Goal: Information Seeking & Learning: Compare options

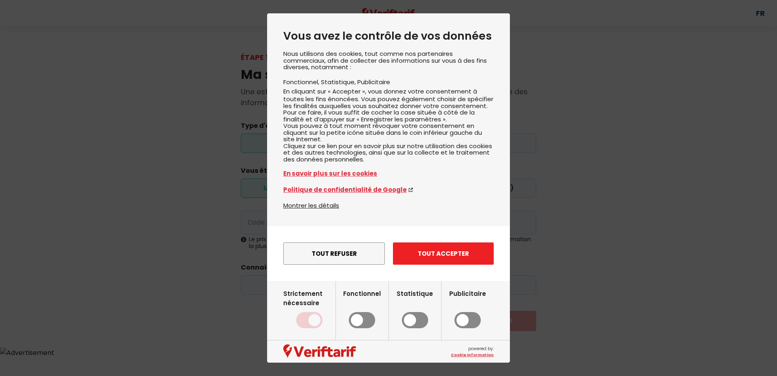
click at [431, 265] on button "Tout accepter" at bounding box center [443, 254] width 101 height 22
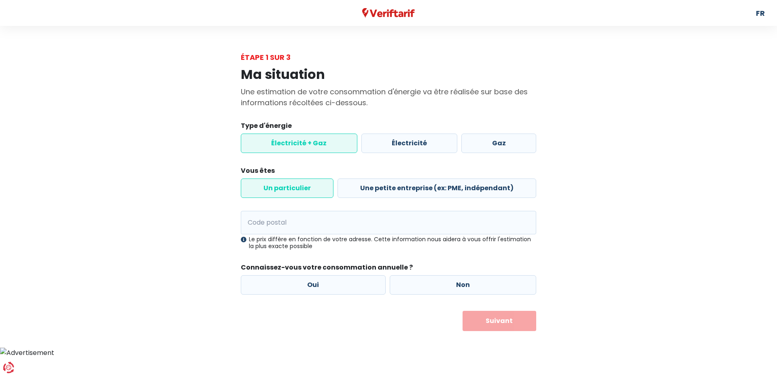
click at [305, 188] on label "Un particulier" at bounding box center [287, 188] width 93 height 19
click at [305, 188] on input "Un particulier" at bounding box center [287, 188] width 93 height 19
click at [292, 223] on input "Code postal" at bounding box center [389, 222] width 296 height 23
type input "6043"
click at [477, 283] on label "Non" at bounding box center [463, 284] width 147 height 19
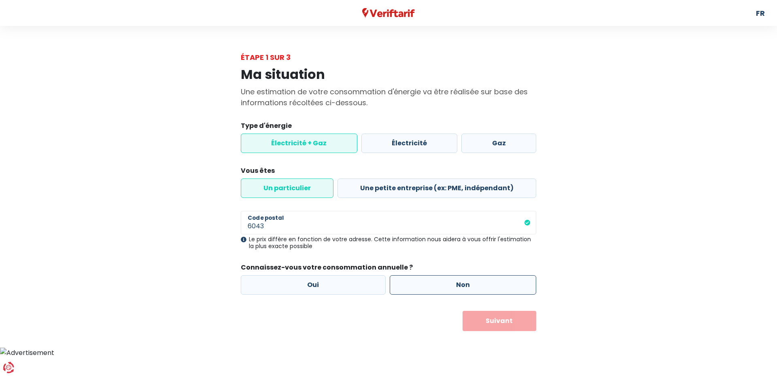
click at [477, 283] on input "Non" at bounding box center [463, 284] width 147 height 19
radio input "true"
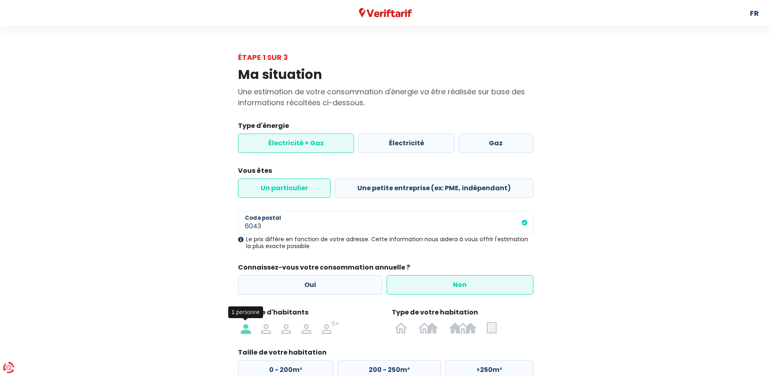
click at [244, 330] on img at bounding box center [246, 327] width 10 height 13
click at [244, 330] on input "radio" at bounding box center [246, 327] width 20 height 13
radio input "true"
click at [493, 330] on img at bounding box center [491, 327] width 9 height 13
click at [493, 330] on input "radio" at bounding box center [492, 327] width 20 height 13
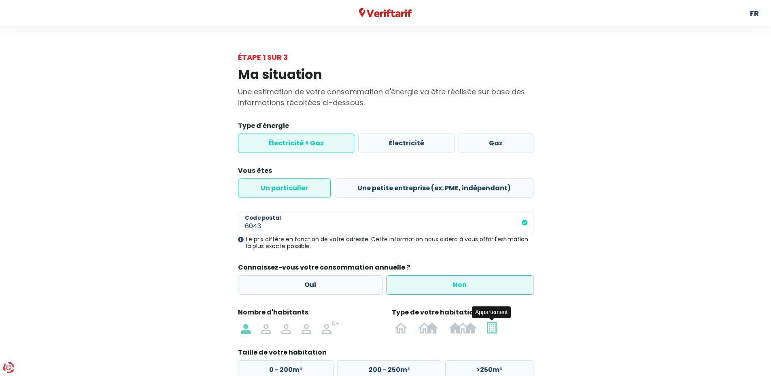
radio input "true"
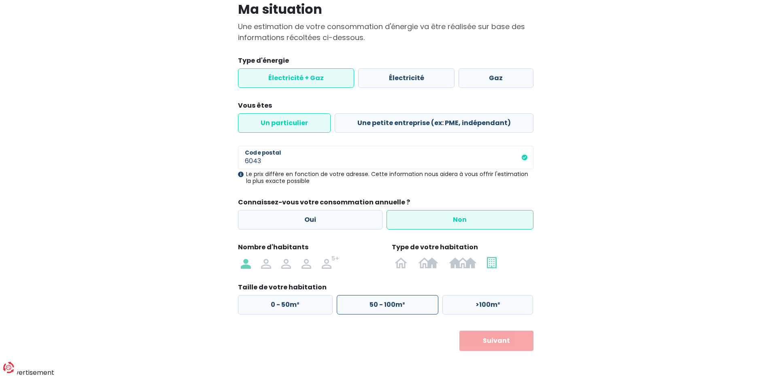
scroll to position [66, 0]
click at [387, 298] on label "50 - 100m²" at bounding box center [388, 303] width 102 height 19
click at [387, 298] on input "50 - 100m²" at bounding box center [388, 303] width 102 height 19
radio input "true"
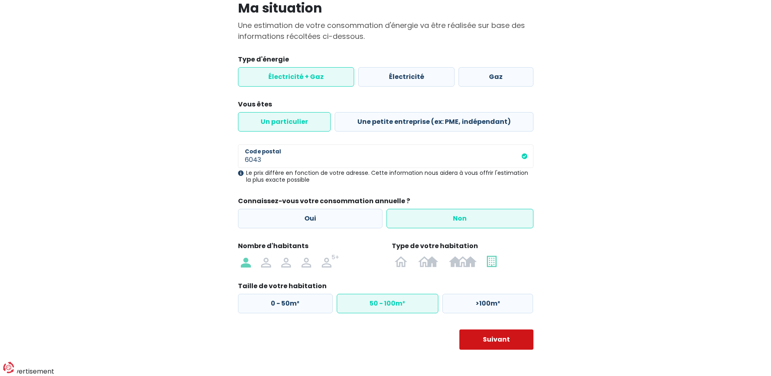
click at [505, 338] on button "Suivant" at bounding box center [497, 340] width 74 height 20
select select
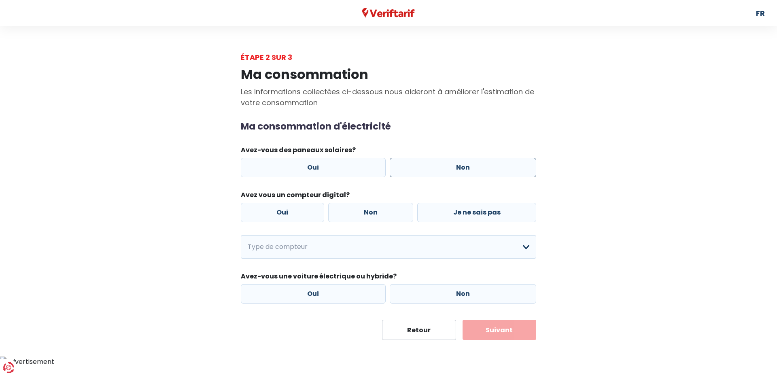
click at [433, 169] on label "Non" at bounding box center [463, 167] width 147 height 19
click at [433, 169] on input "Non" at bounding box center [463, 167] width 147 height 19
radio input "true"
click at [362, 215] on label "Non" at bounding box center [370, 212] width 85 height 19
click at [362, 215] on input "Non" at bounding box center [370, 212] width 85 height 19
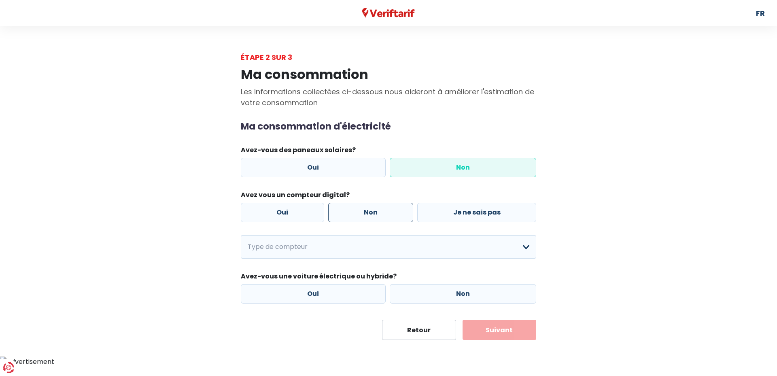
radio input "true"
click at [368, 246] on select "Mono-horaire Bi-horaire Mono-horaire + exclusif nuit Bi-horaire + exclusif nuit…" at bounding box center [389, 246] width 296 height 23
select select "day_single_rate"
click at [241, 235] on select "Mono-horaire Bi-horaire Mono-horaire + exclusif nuit Bi-horaire + exclusif nuit…" at bounding box center [389, 246] width 296 height 23
click at [447, 292] on label "Non" at bounding box center [463, 293] width 147 height 19
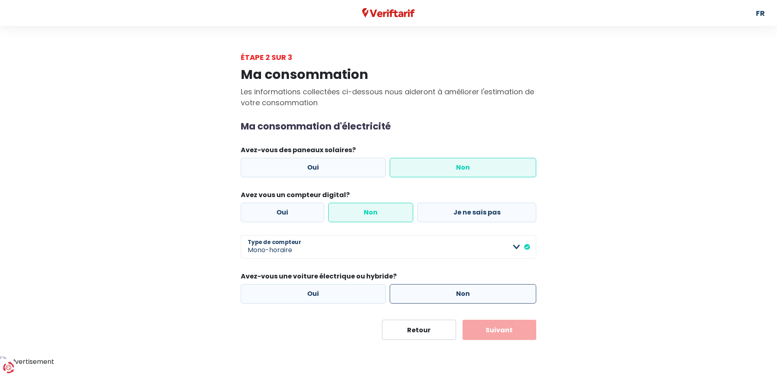
click at [447, 292] on input "Non" at bounding box center [463, 293] width 147 height 19
radio input "true"
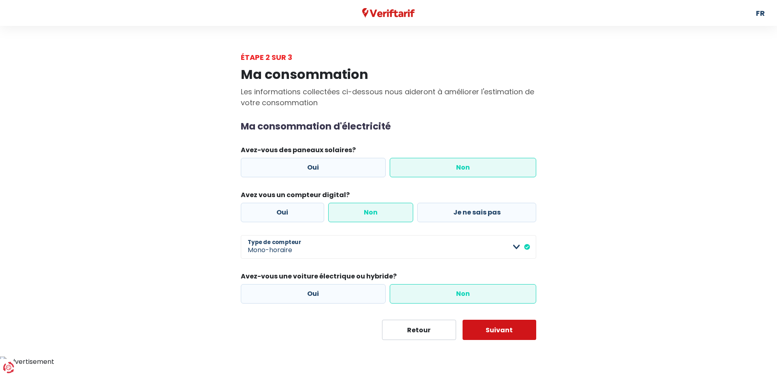
click at [500, 331] on button "Suivant" at bounding box center [500, 330] width 74 height 20
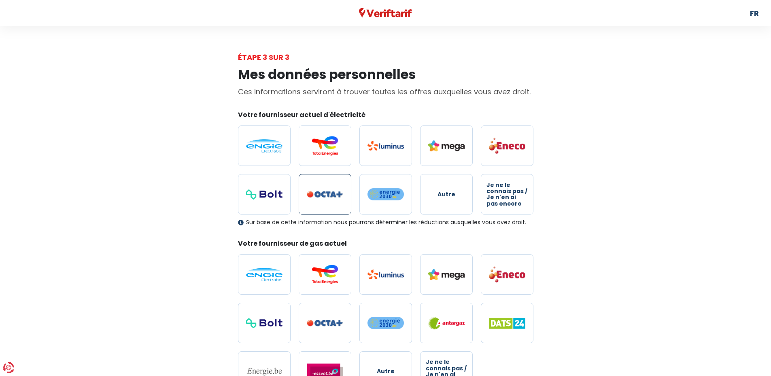
click at [332, 198] on label at bounding box center [325, 194] width 53 height 40
click at [332, 198] on input "radio" at bounding box center [325, 194] width 53 height 40
radio input "true"
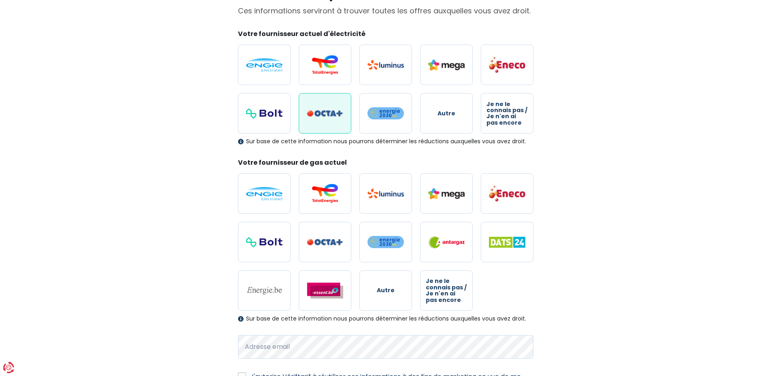
scroll to position [121, 0]
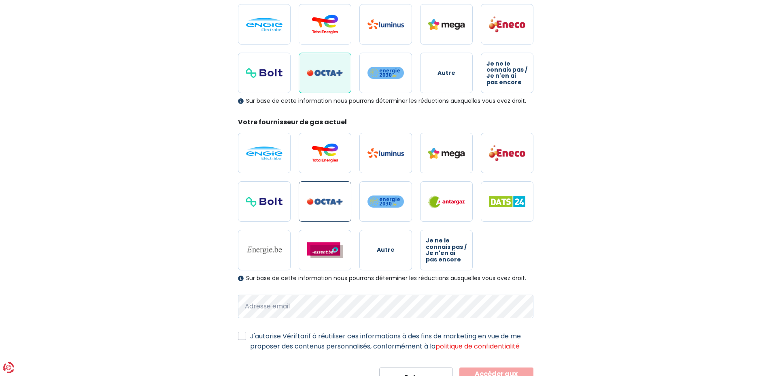
click at [332, 203] on img at bounding box center [325, 201] width 36 height 7
click at [332, 203] on input "radio" at bounding box center [325, 201] width 53 height 40
radio input "true"
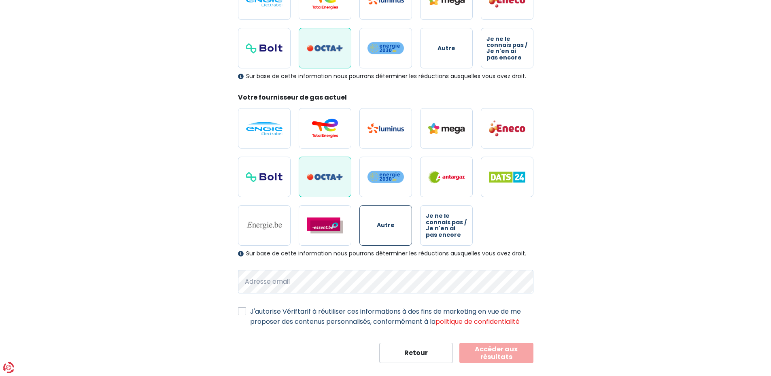
scroll to position [160, 0]
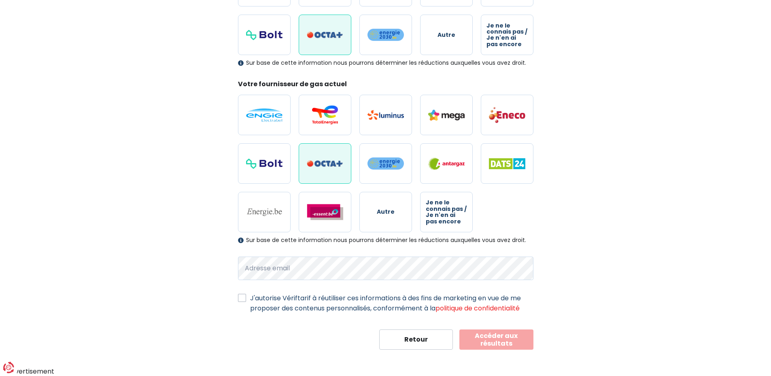
click at [250, 298] on label "J'autorise Vériftarif à réutiliser ces informations à des fins de marketing en …" at bounding box center [391, 303] width 283 height 20
click at [243, 298] on input "J'autorise Vériftarif à réutiliser ces informations à des fins de marketing en …" at bounding box center [242, 297] width 8 height 8
checkbox input "true"
click at [499, 337] on button "Accéder aux résultats" at bounding box center [497, 340] width 74 height 20
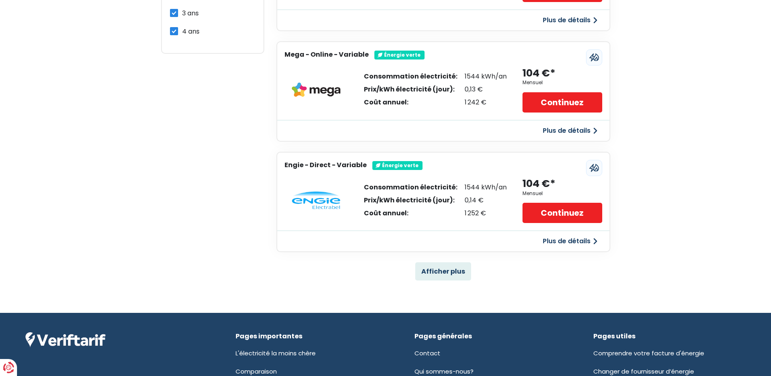
scroll to position [445, 0]
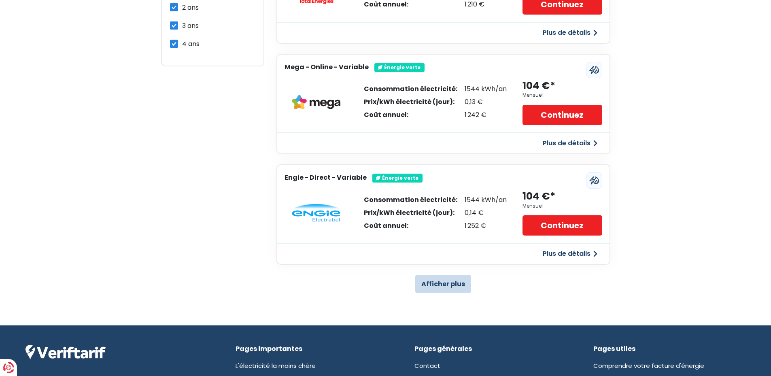
click at [456, 288] on button "Afficher plus" at bounding box center [443, 284] width 56 height 18
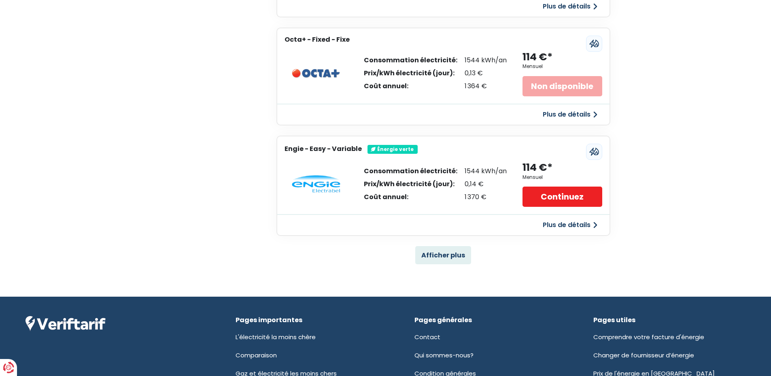
scroll to position [1579, 0]
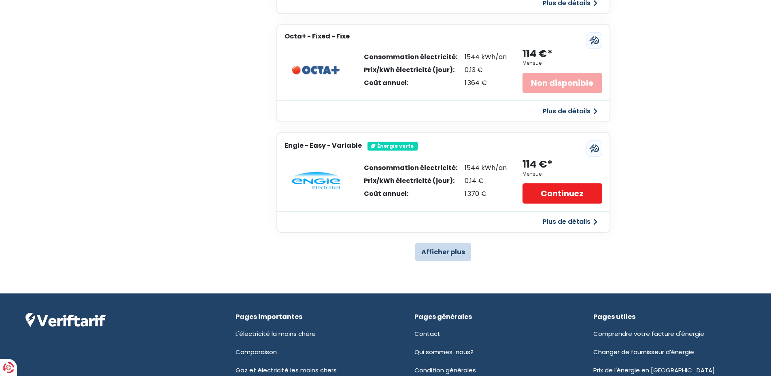
click at [440, 255] on button "Afficher plus" at bounding box center [443, 252] width 56 height 18
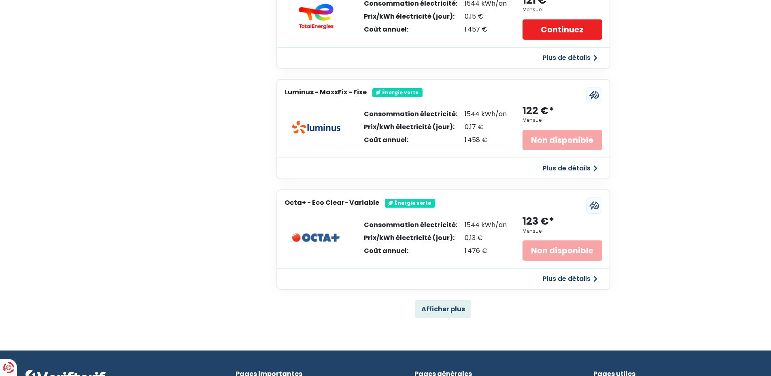
scroll to position [2632, 0]
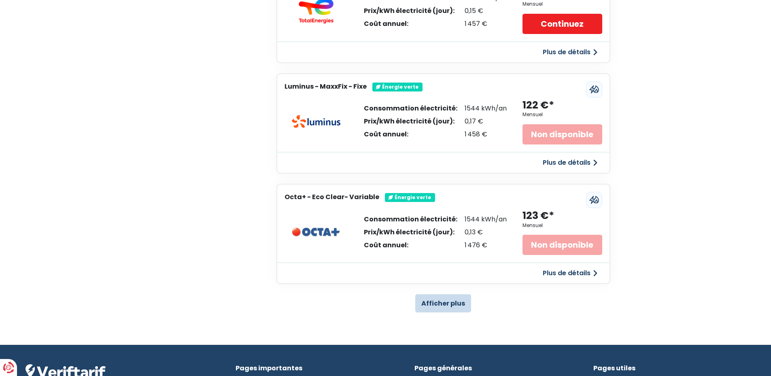
click at [439, 305] on button "Afficher plus" at bounding box center [443, 303] width 56 height 18
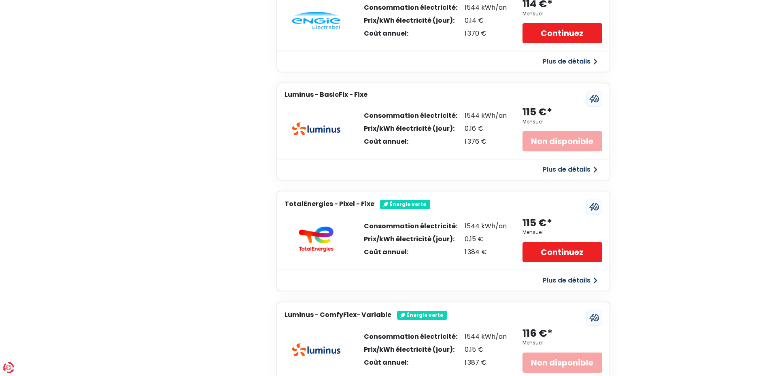
scroll to position [1741, 0]
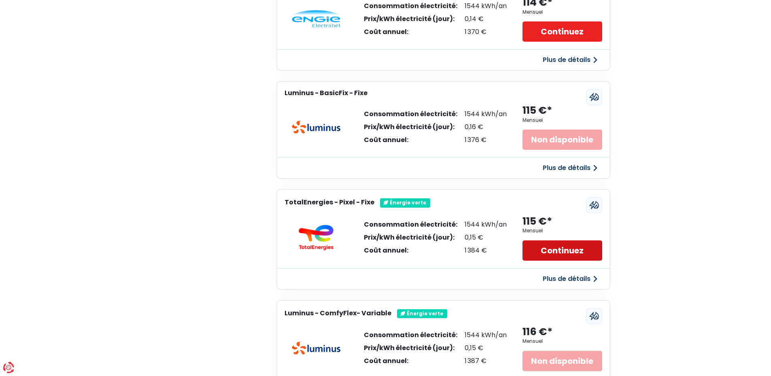
click at [558, 255] on link "Continuez" at bounding box center [562, 251] width 79 height 20
click at [549, 276] on button "Plus de détails" at bounding box center [570, 279] width 64 height 15
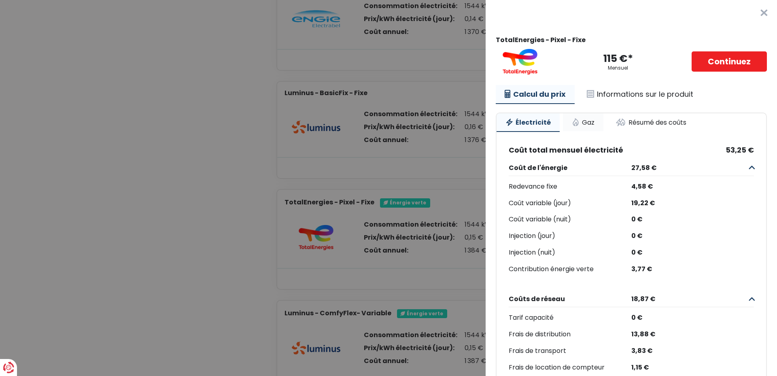
click at [579, 121] on link "Gaz" at bounding box center [583, 122] width 40 height 18
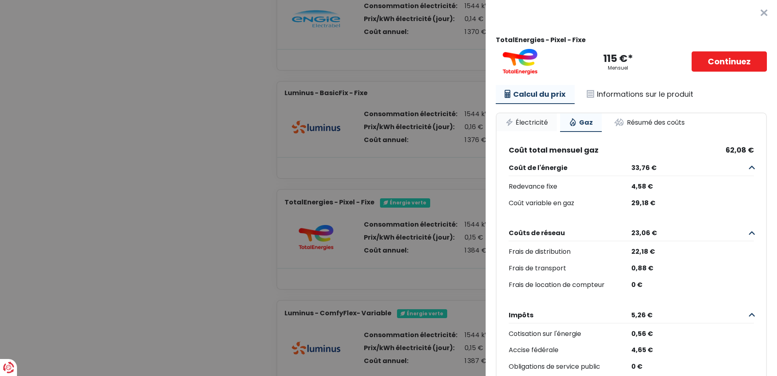
click at [521, 123] on link "Électricité" at bounding box center [527, 122] width 60 height 18
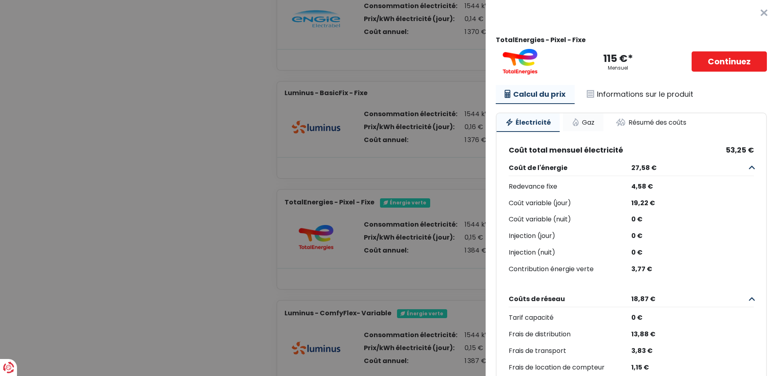
click at [580, 123] on link "Gaz" at bounding box center [583, 122] width 40 height 18
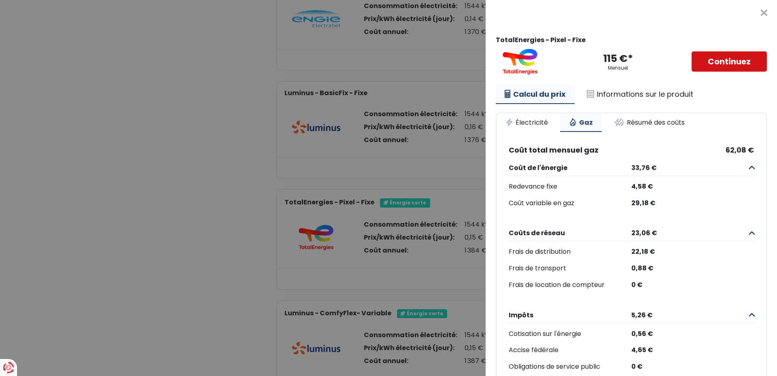
click at [692, 63] on link "Continuez" at bounding box center [729, 61] width 75 height 20
click at [752, 11] on button "×" at bounding box center [764, 13] width 26 height 26
